Goal: Check status: Check status

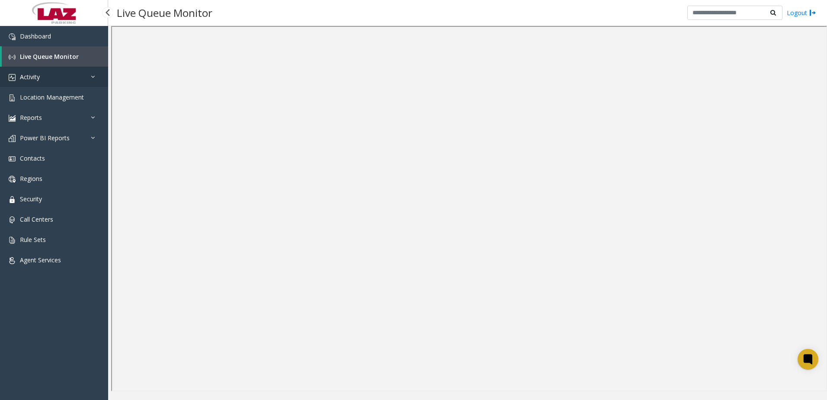
click at [48, 77] on link "Activity" at bounding box center [54, 77] width 108 height 20
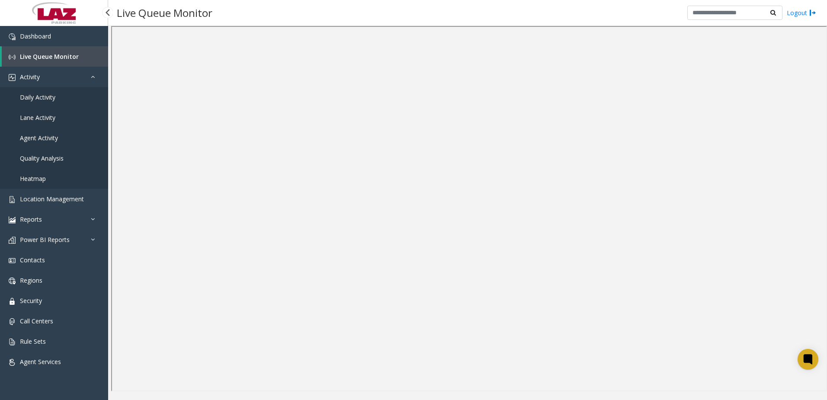
click at [45, 99] on span "Daily Activity" at bounding box center [37, 97] width 35 height 8
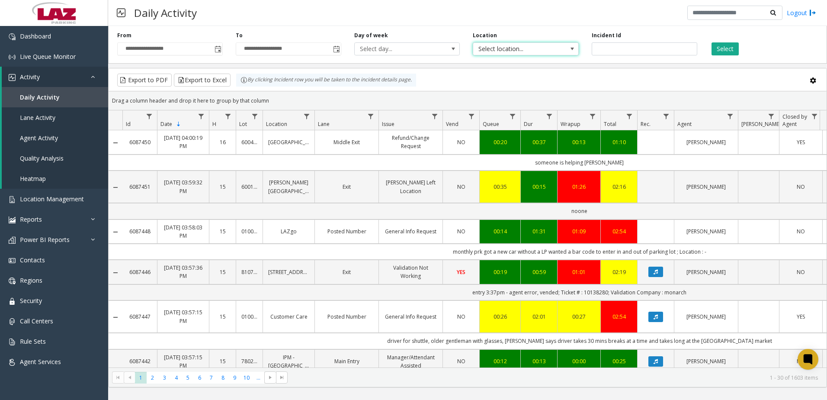
click at [530, 46] on span "Select location..." at bounding box center [515, 49] width 84 height 12
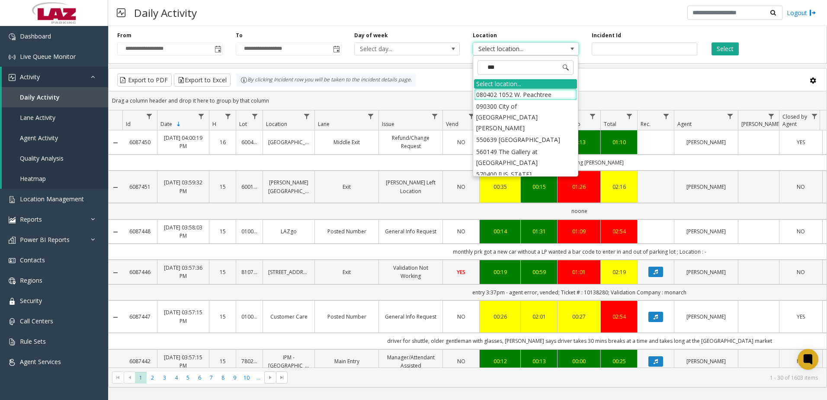
type input "****"
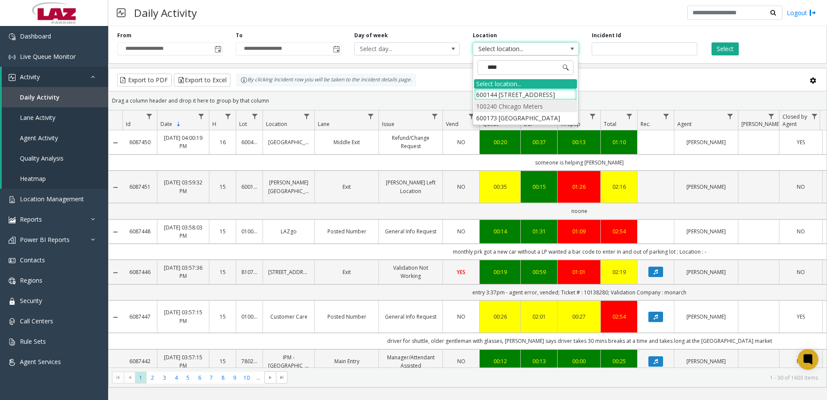
click at [524, 105] on li "100240 Chicago Meters" at bounding box center [525, 106] width 103 height 12
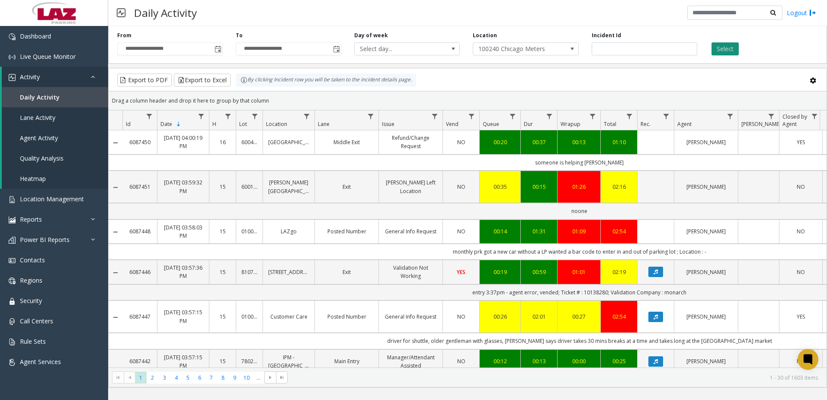
click at [727, 50] on button "Select" at bounding box center [725, 48] width 27 height 13
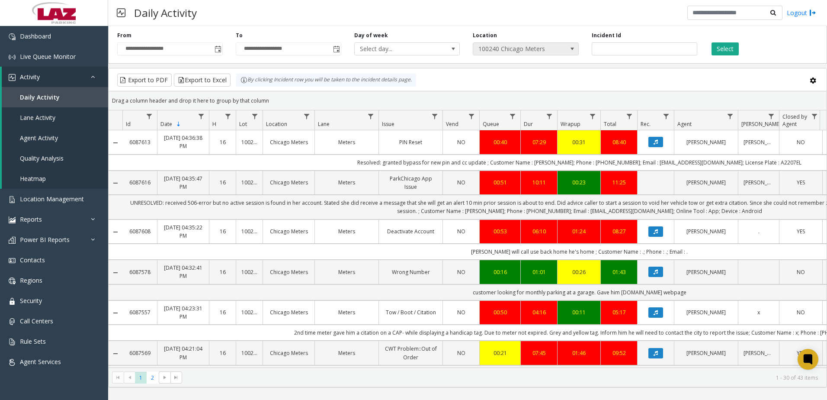
click at [544, 45] on span "100240 Chicago Meters" at bounding box center [515, 49] width 84 height 12
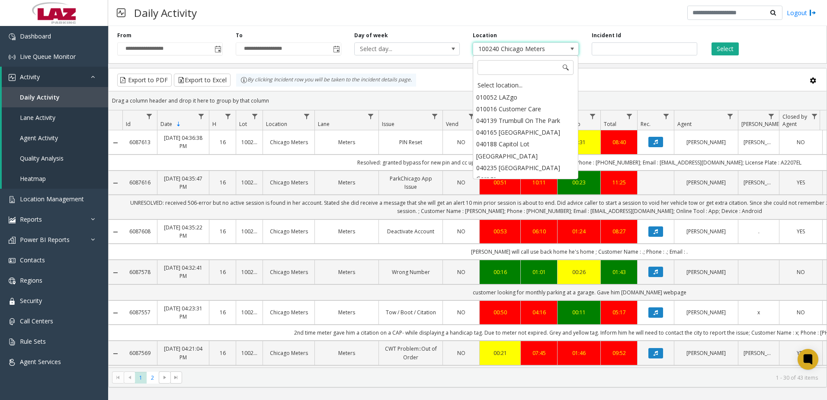
scroll to position [7624, 0]
click at [511, 87] on div "Select location..." at bounding box center [525, 85] width 103 height 12
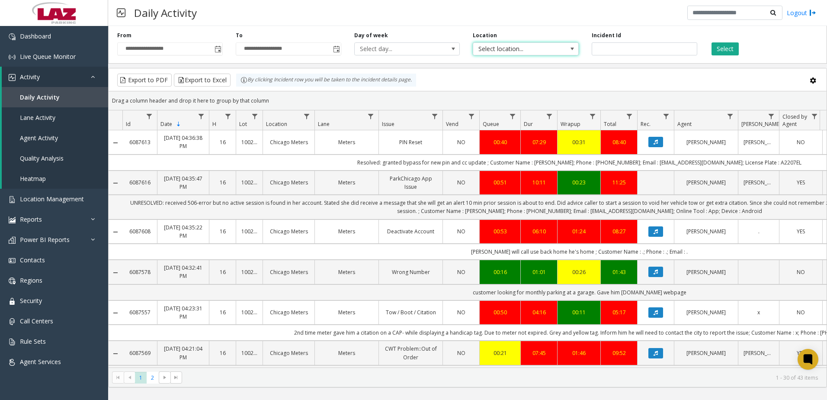
click at [507, 47] on span "Select location..." at bounding box center [515, 49] width 84 height 12
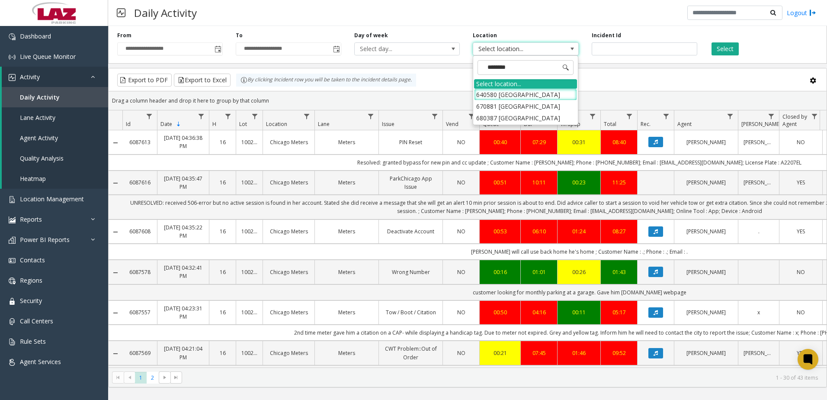
type input "*********"
click at [541, 93] on li "640580 [GEOGRAPHIC_DATA]" at bounding box center [525, 95] width 103 height 12
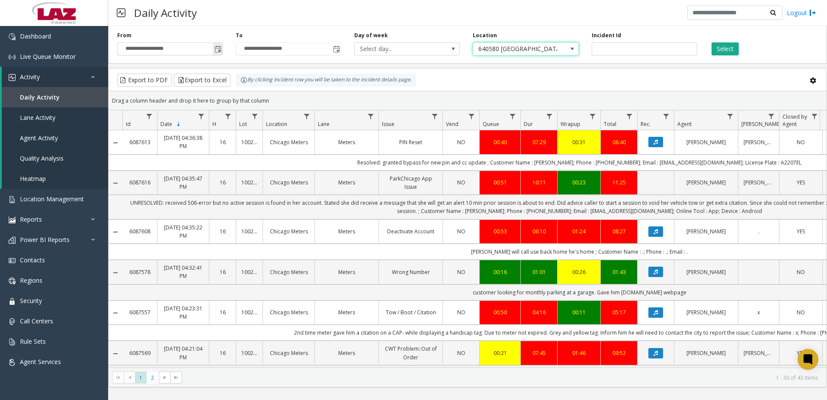
click at [220, 47] on span "Toggle popup" at bounding box center [218, 49] width 7 height 7
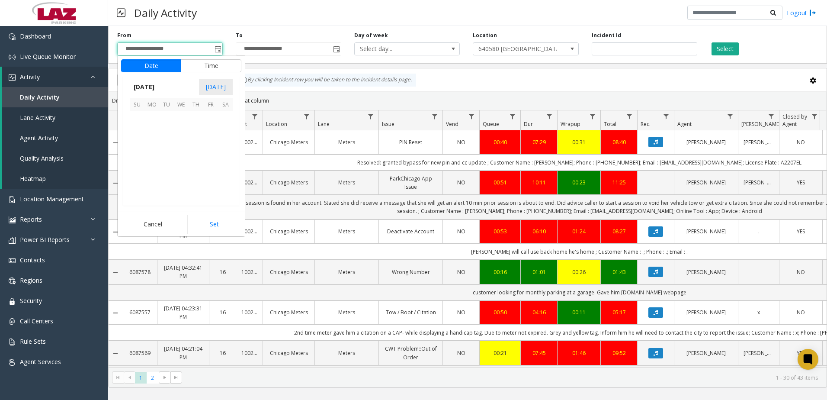
scroll to position [155216, 0]
click at [179, 173] on span "27" at bounding box center [181, 177] width 15 height 15
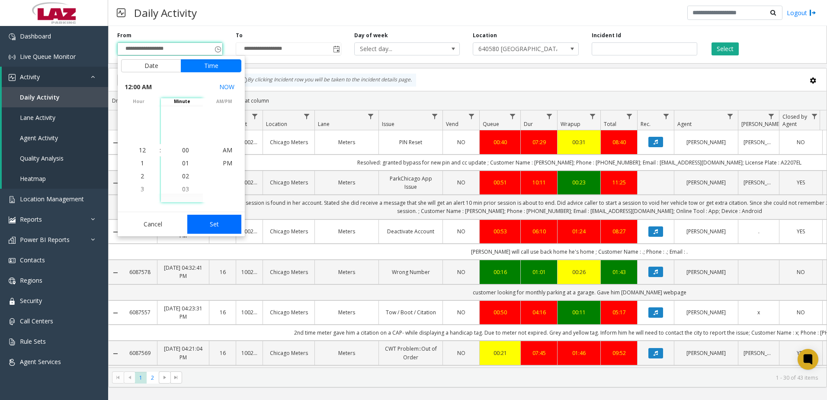
drag, startPoint x: 235, startPoint y: 222, endPoint x: 230, endPoint y: 218, distance: 6.5
click at [235, 221] on button "Set" at bounding box center [214, 224] width 55 height 19
type input "**********"
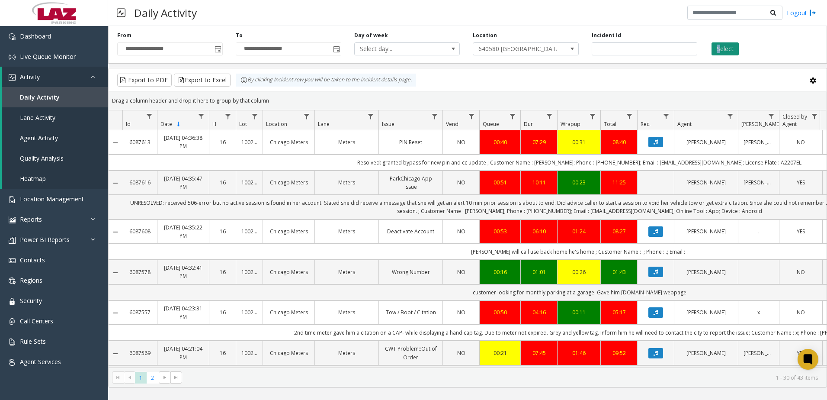
click at [720, 42] on div "Select" at bounding box center [763, 44] width 119 height 24
drag, startPoint x: 720, startPoint y: 42, endPoint x: 719, endPoint y: 50, distance: 7.4
click at [719, 50] on button "Select" at bounding box center [725, 48] width 27 height 13
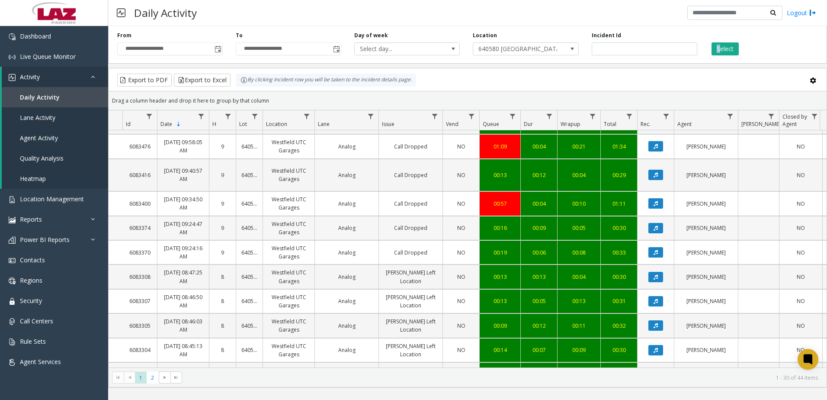
scroll to position [614, 0]
click at [142, 374] on span "1" at bounding box center [141, 378] width 12 height 12
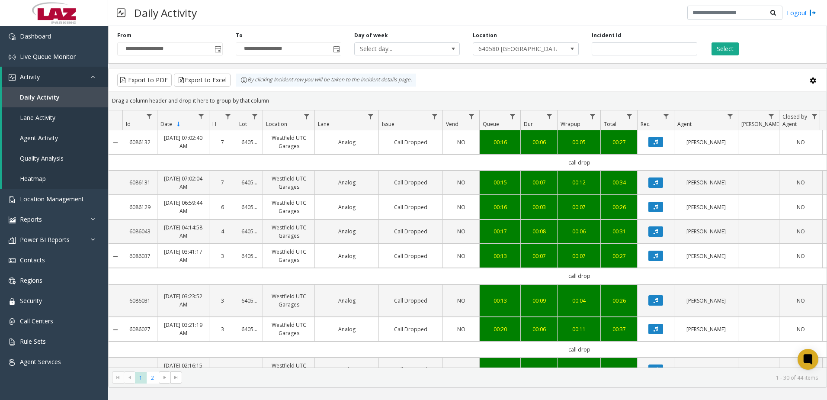
click at [247, 13] on div "Daily Activity Logout" at bounding box center [467, 13] width 719 height 26
click at [48, 54] on span "Live Queue Monitor" at bounding box center [48, 56] width 56 height 8
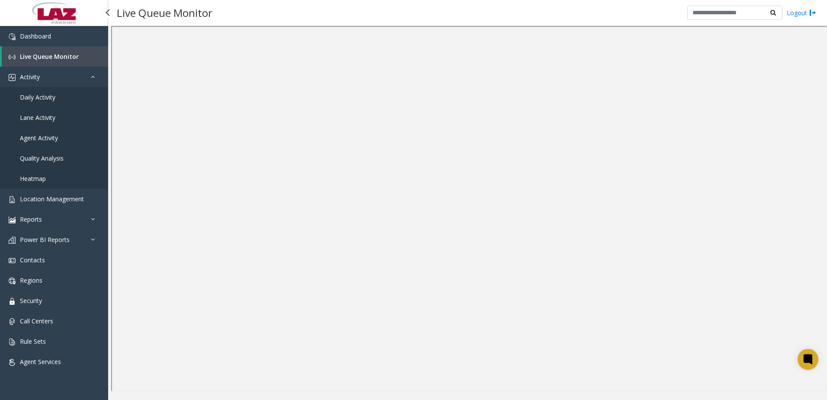
click at [61, 55] on span "Live Queue Monitor" at bounding box center [49, 56] width 59 height 8
